Goal: Task Accomplishment & Management: Manage account settings

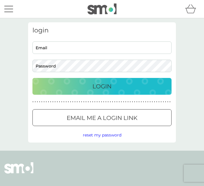
click at [46, 50] on input "Email" at bounding box center [101, 47] width 139 height 12
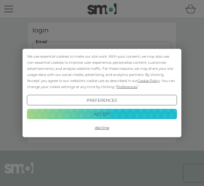
click at [46, 49] on div "We use essential cookies to make our site work. With your consent, we may also …" at bounding box center [102, 93] width 158 height 88
click at [95, 112] on button "Accept" at bounding box center [102, 113] width 150 height 10
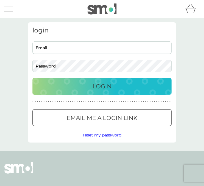
click at [47, 50] on input "Email" at bounding box center [101, 47] width 139 height 12
type input "[EMAIL_ADDRESS][DOMAIN_NAME]"
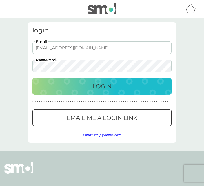
click at [103, 90] on p "Login" at bounding box center [101, 86] width 19 height 9
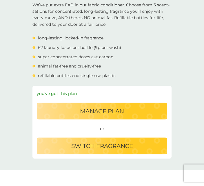
scroll to position [165, 0]
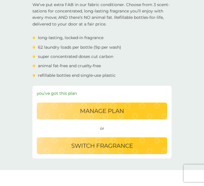
click at [95, 145] on p "switch fragrance" at bounding box center [102, 145] width 62 height 9
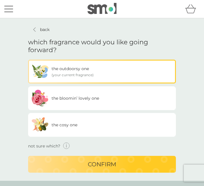
click at [48, 101] on img at bounding box center [39, 97] width 17 height 17
click at [28, 60] on input "the bloomin’ lovely one" at bounding box center [28, 60] width 0 height 0
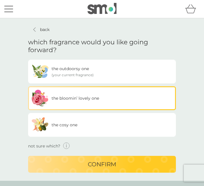
click at [97, 168] on p "confirm" at bounding box center [102, 163] width 28 height 9
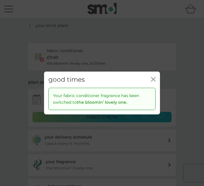
click at [155, 81] on icon "close" at bounding box center [154, 79] width 2 height 4
